Goal: Transaction & Acquisition: Purchase product/service

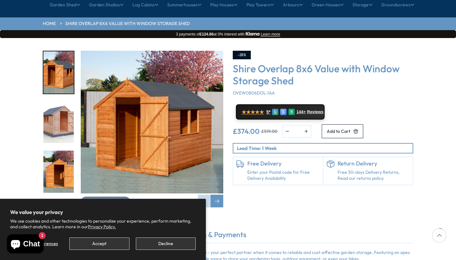
scroll to position [74, 0]
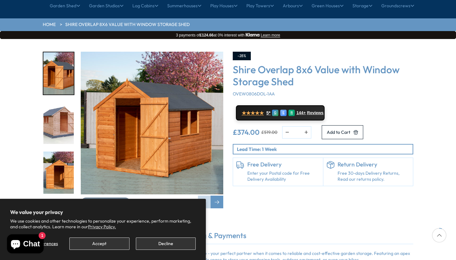
click at [67, 108] on img "2 / 12" at bounding box center [58, 123] width 30 height 42
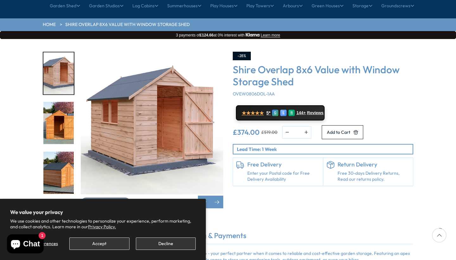
click at [67, 117] on img "3 / 12" at bounding box center [58, 123] width 30 height 42
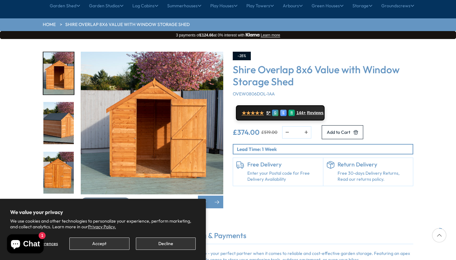
click at [66, 130] on div at bounding box center [59, 250] width 32 height 595
click at [61, 156] on img "5 / 12" at bounding box center [58, 172] width 30 height 42
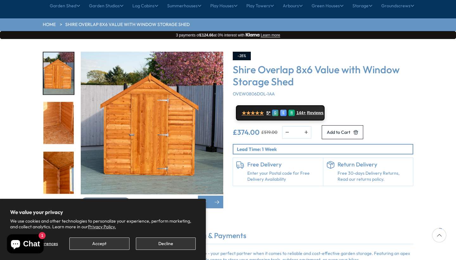
click at [61, 155] on img "7 / 12" at bounding box center [58, 172] width 30 height 42
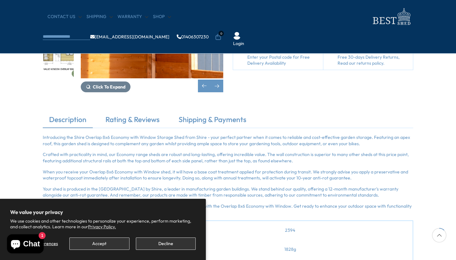
scroll to position [150, 0]
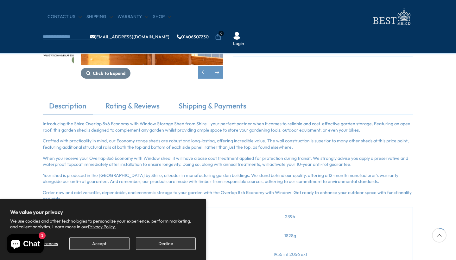
click at [58, 38] on img "9 / 12" at bounding box center [58, 43] width 30 height 42
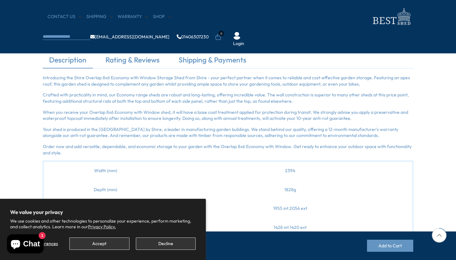
scroll to position [99, 0]
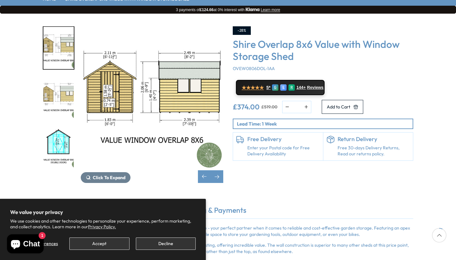
click at [157, 249] on section "We value your privacy We use cookies and other technologies to personalize your…" at bounding box center [103, 228] width 206 height 61
click at [160, 242] on button "Decline" at bounding box center [166, 243] width 60 height 12
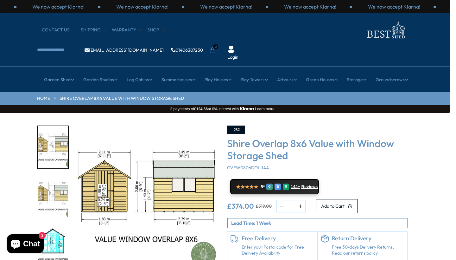
scroll to position [0, 6]
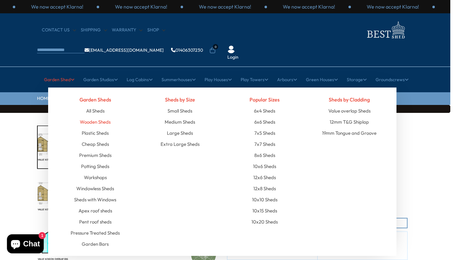
click at [97, 116] on link "Wooden Sheds" at bounding box center [95, 121] width 31 height 11
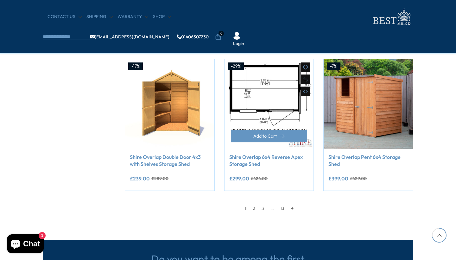
scroll to position [514, 0]
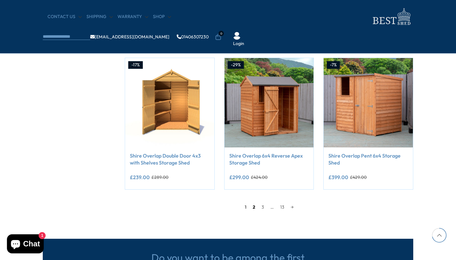
click at [254, 205] on link "2" at bounding box center [253, 206] width 9 height 9
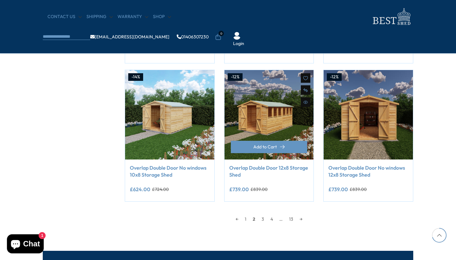
scroll to position [509, 0]
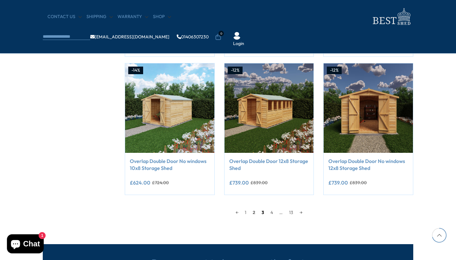
click at [261, 211] on link "3" at bounding box center [262, 211] width 9 height 9
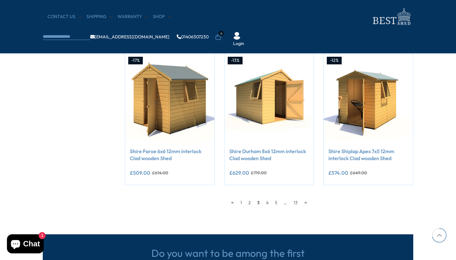
scroll to position [519, 0]
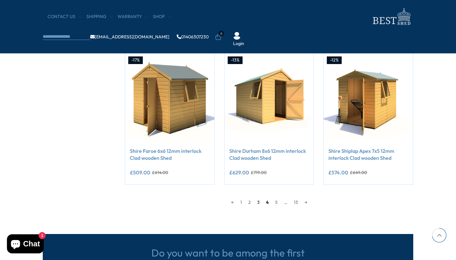
click at [266, 201] on link "4" at bounding box center [267, 201] width 9 height 9
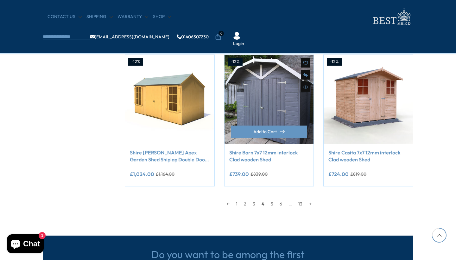
scroll to position [518, 0]
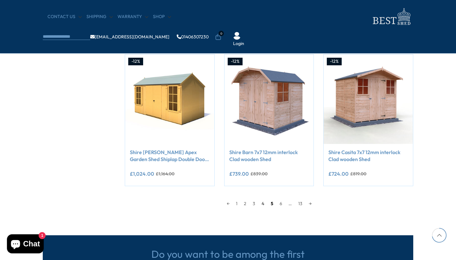
click at [270, 201] on link "5" at bounding box center [271, 202] width 9 height 9
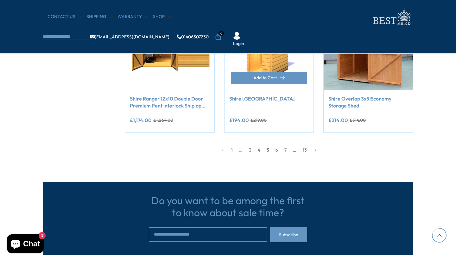
scroll to position [574, 0]
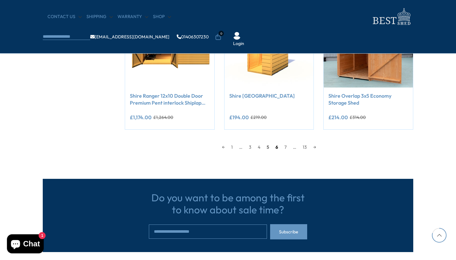
click at [275, 145] on link "6" at bounding box center [276, 146] width 9 height 9
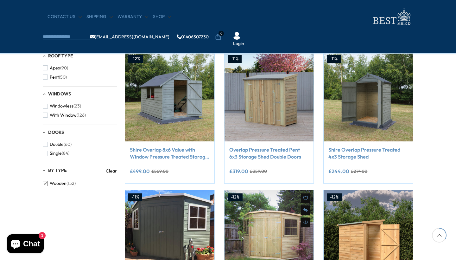
scroll to position [248, 0]
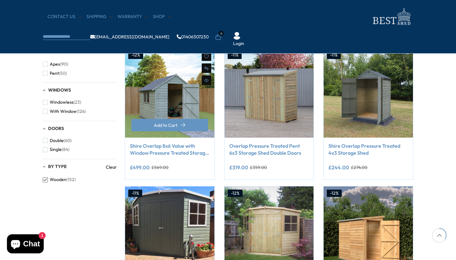
click at [189, 99] on img at bounding box center [169, 92] width 89 height 89
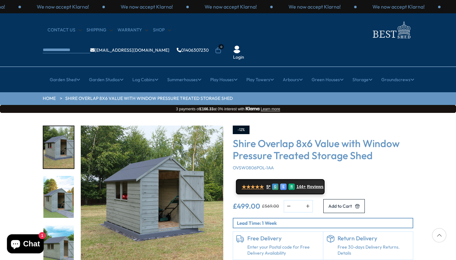
click at [47, 177] on img "2 / 21" at bounding box center [58, 197] width 30 height 42
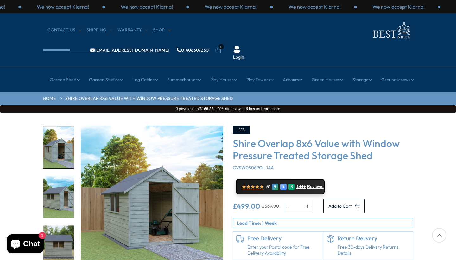
click at [62, 225] on img "4 / 21" at bounding box center [58, 246] width 30 height 42
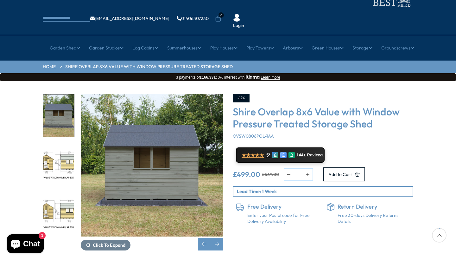
scroll to position [33, 0]
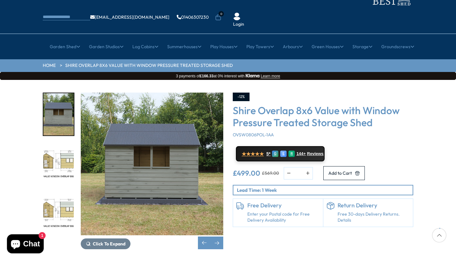
click at [172, 161] on img "4 / 21" at bounding box center [152, 163] width 142 height 142
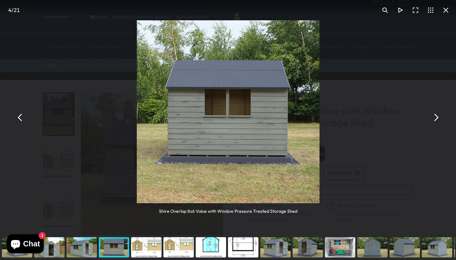
click at [257, 166] on img "You can close this modal content with the ESC key" at bounding box center [228, 111] width 183 height 183
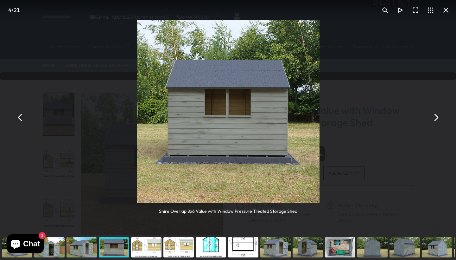
click at [438, 127] on div "Shire Overlap 8x6 Value with Window Pressure Treated Storage Shed" at bounding box center [228, 117] width 456 height 234
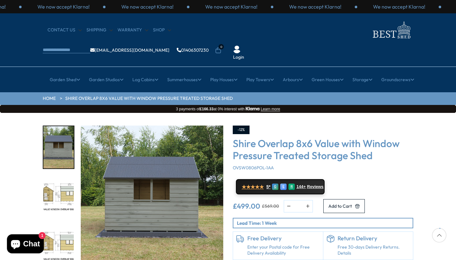
click at [60, 176] on img "5 / 21" at bounding box center [58, 197] width 30 height 42
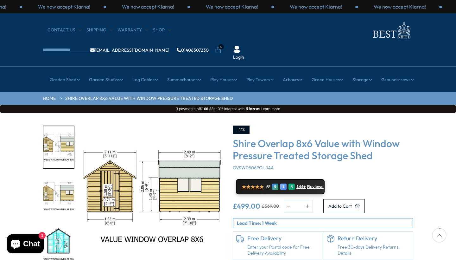
click at [61, 118] on img "4 / 21" at bounding box center [58, 97] width 30 height 42
